Goal: Navigation & Orientation: Find specific page/section

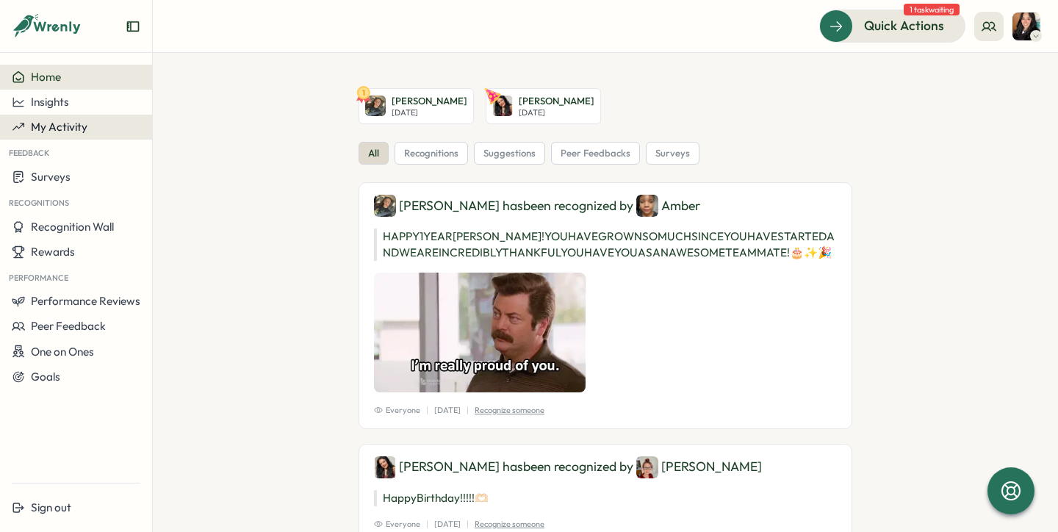
click at [88, 129] on div "My Activity" at bounding box center [76, 127] width 129 height 13
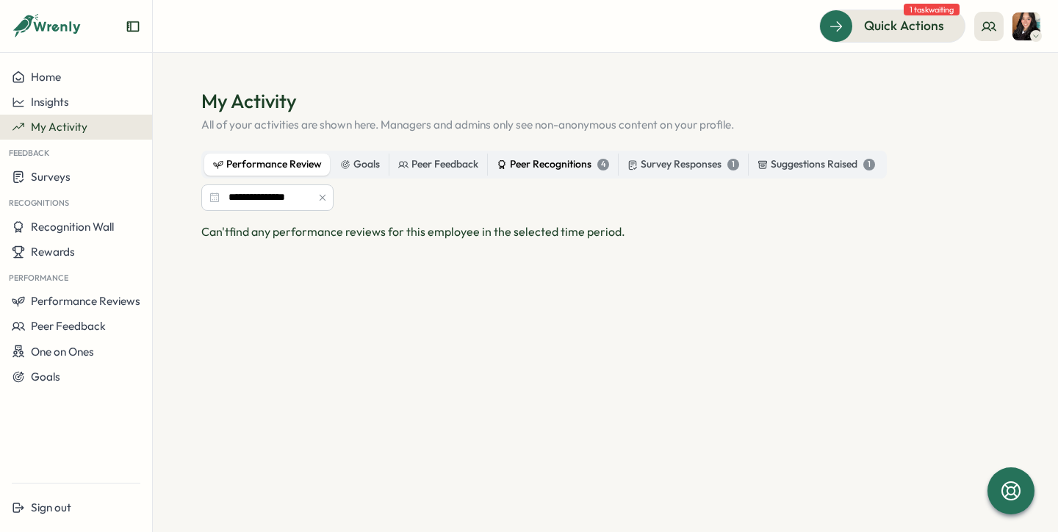
click at [531, 174] on label "Peer Recognitions 4" at bounding box center [553, 165] width 130 height 22
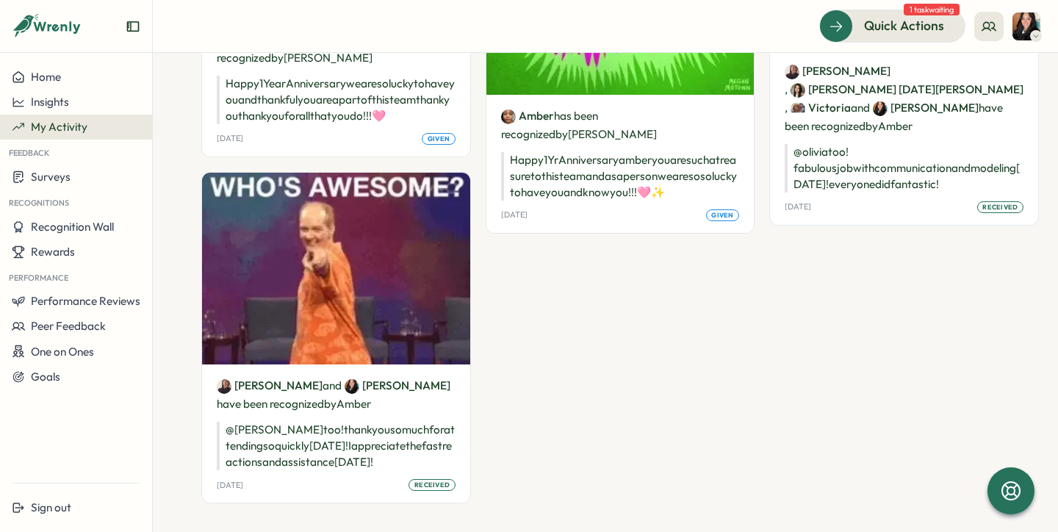
scroll to position [459, 0]
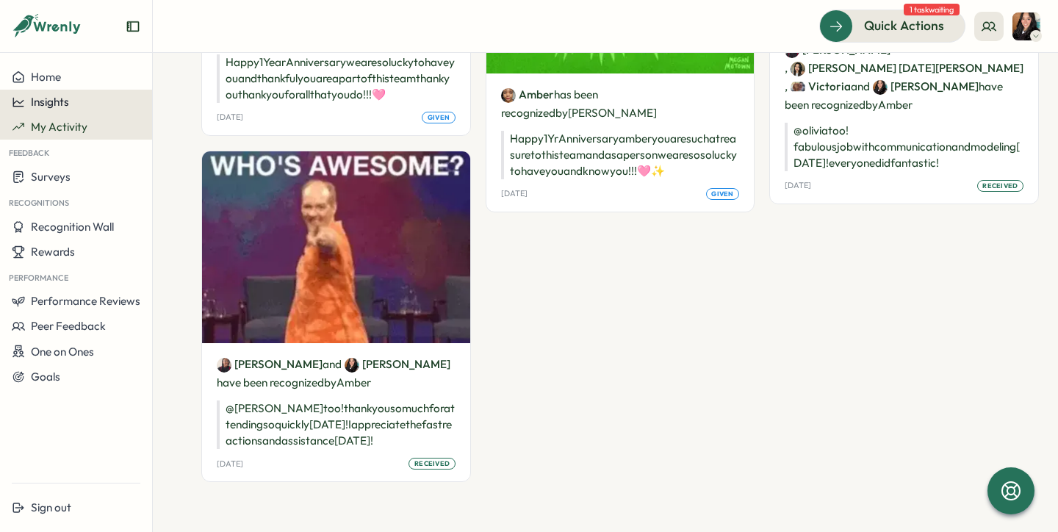
click at [51, 101] on span "Insights" at bounding box center [50, 102] width 38 height 14
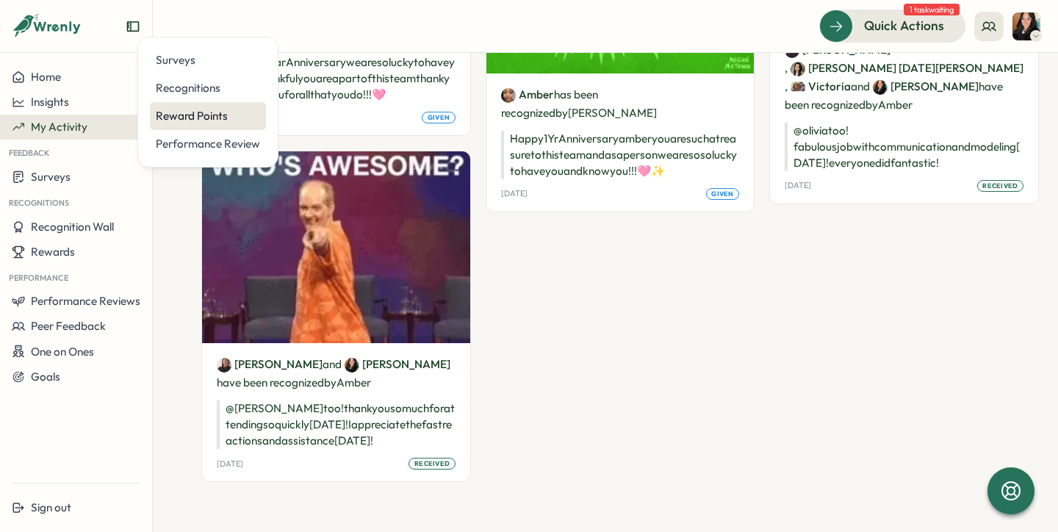
click at [226, 125] on div "Reward Points" at bounding box center [208, 116] width 116 height 28
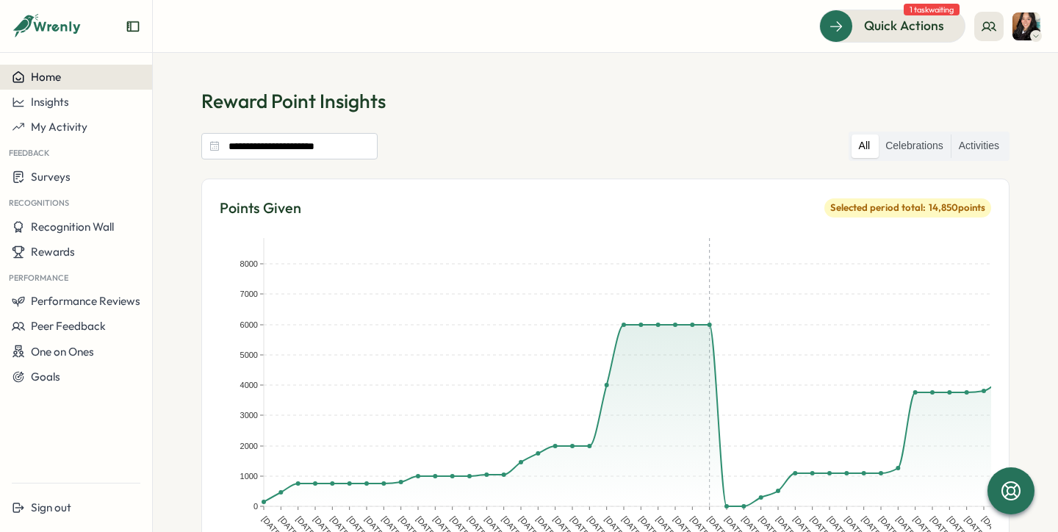
click at [74, 85] on button "Home" at bounding box center [76, 77] width 152 height 25
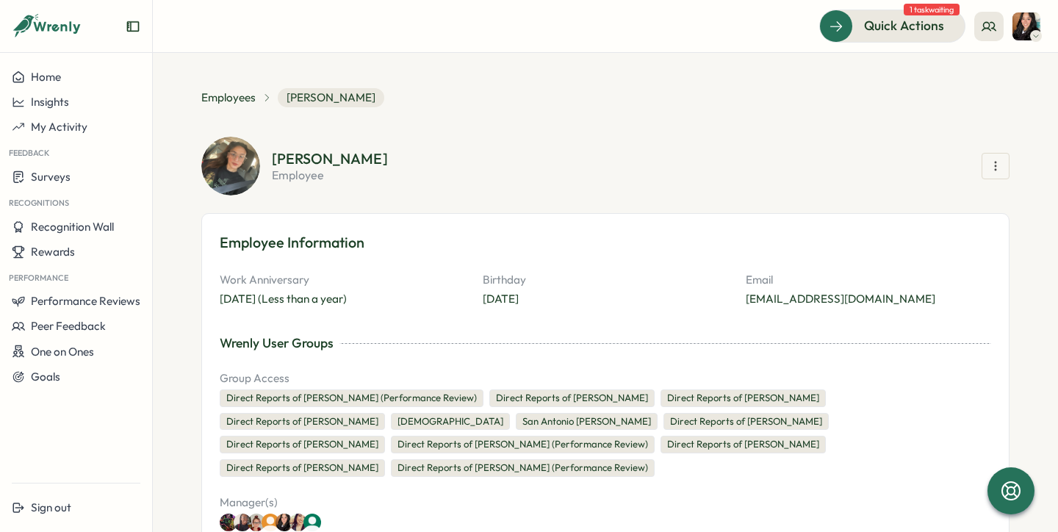
scroll to position [475, 0]
